Goal: Check status: Check status

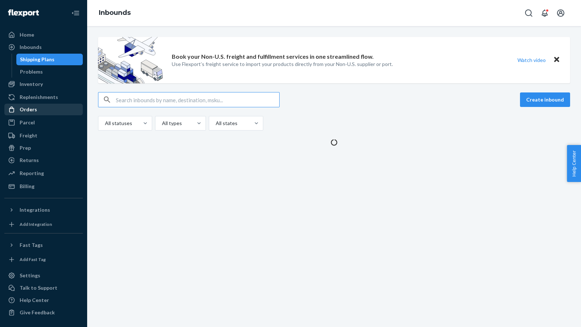
click at [23, 110] on div "Orders" at bounding box center [28, 109] width 17 height 7
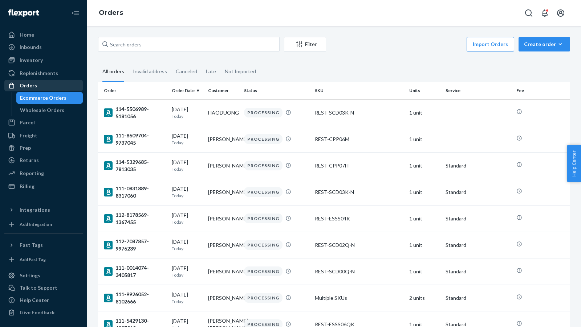
click at [22, 84] on div "Orders" at bounding box center [28, 85] width 17 height 7
click at [127, 42] on input "text" at bounding box center [188, 44] width 181 height 15
paste input "US25342902"
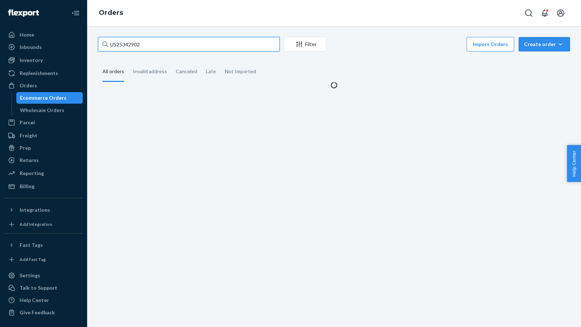
type input "US25342902"
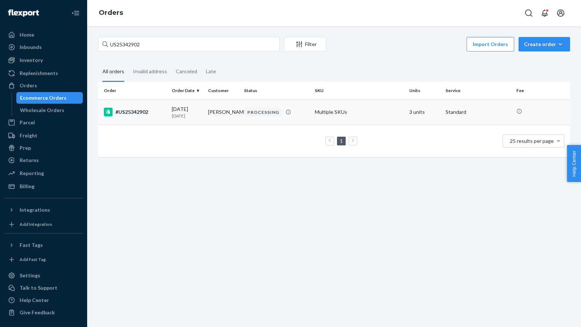
click at [131, 116] on div "#US25342902" at bounding box center [135, 112] width 62 height 9
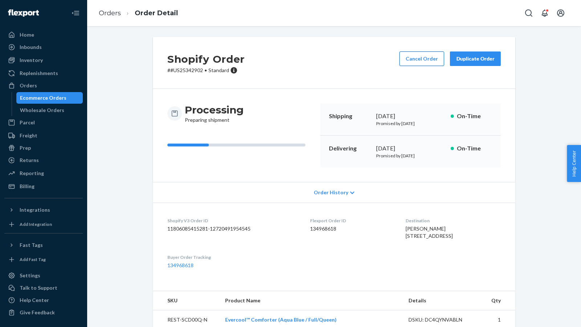
click at [422, 60] on button "Cancel Order" at bounding box center [421, 59] width 45 height 15
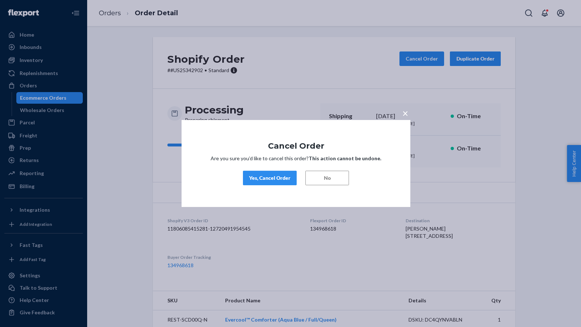
click at [266, 175] on div "Yes, Cancel Order" at bounding box center [269, 178] width 41 height 7
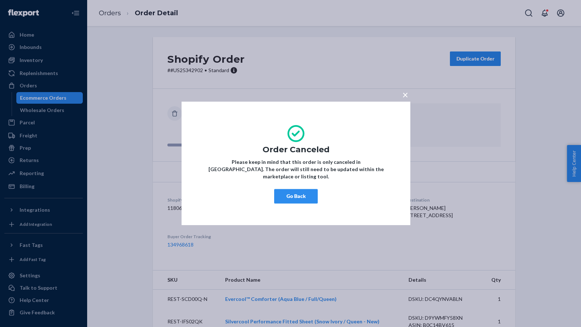
click at [280, 189] on button "Go Back" at bounding box center [296, 196] width 44 height 15
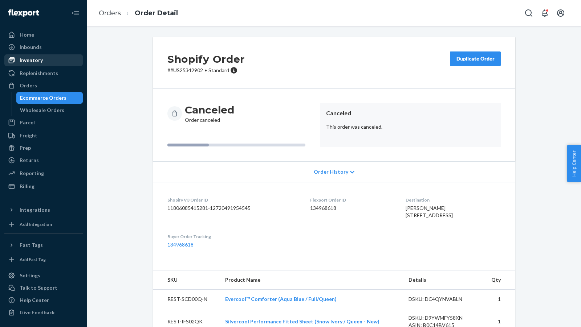
click at [21, 60] on div "Inventory" at bounding box center [31, 60] width 23 height 7
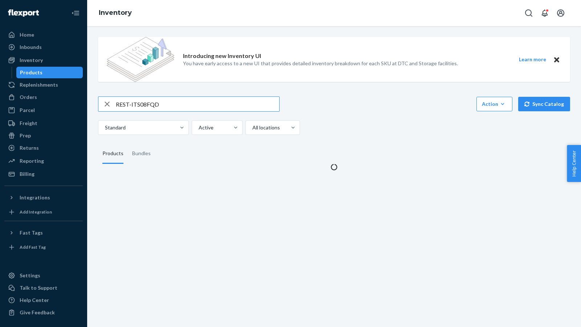
type input "REST-ITS08FQD"
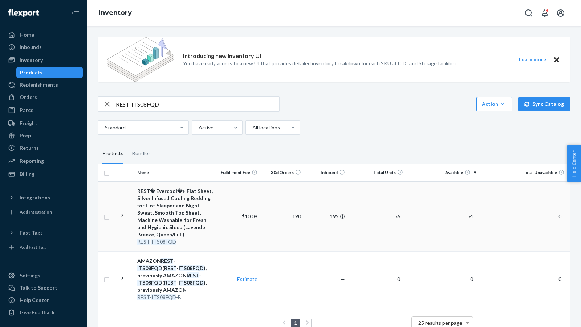
click at [473, 217] on span "54" at bounding box center [470, 216] width 12 height 6
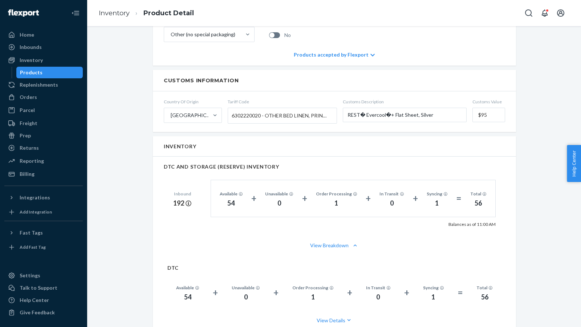
scroll to position [427, 0]
